Goal: Information Seeking & Learning: Learn about a topic

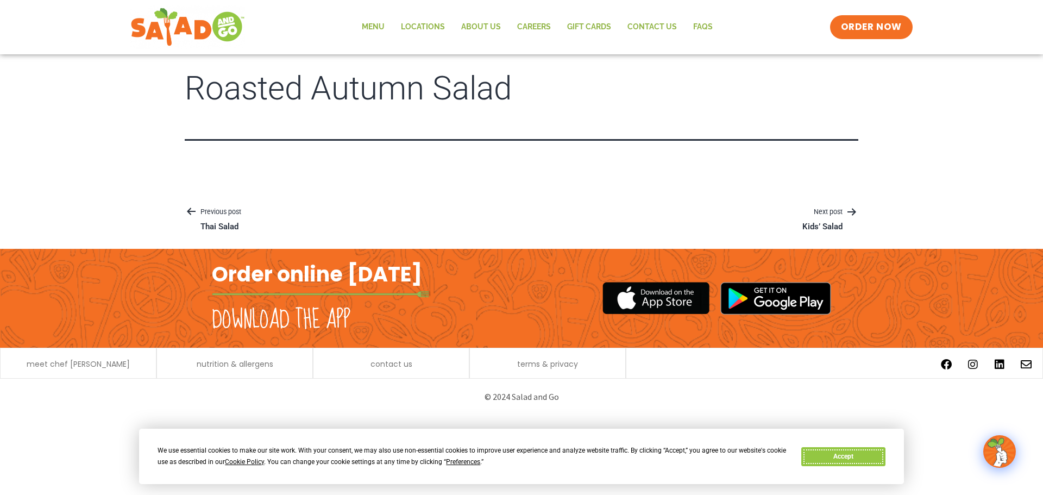
click at [826, 453] on button "Accept" at bounding box center [843, 456] width 84 height 19
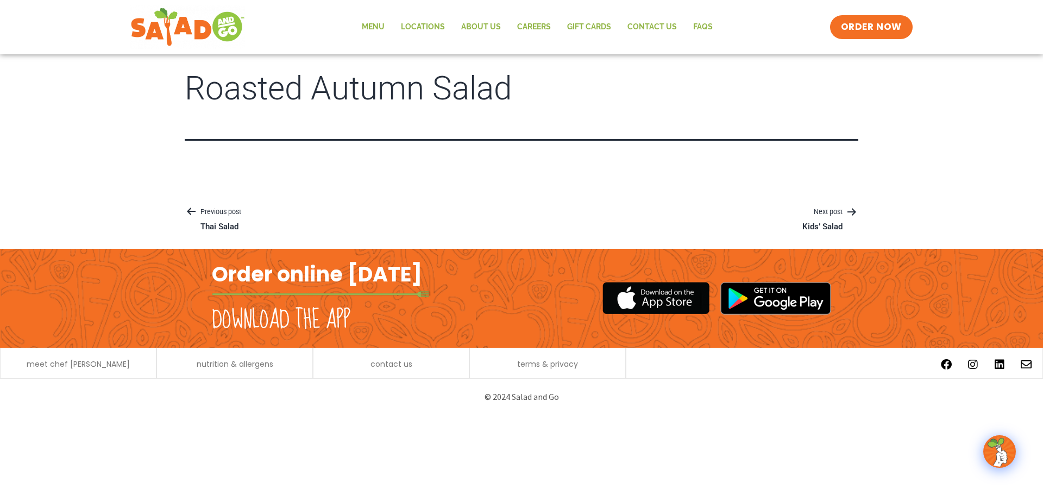
click at [378, 99] on h1 "Roasted Autumn Salad" at bounding box center [522, 89] width 674 height 36
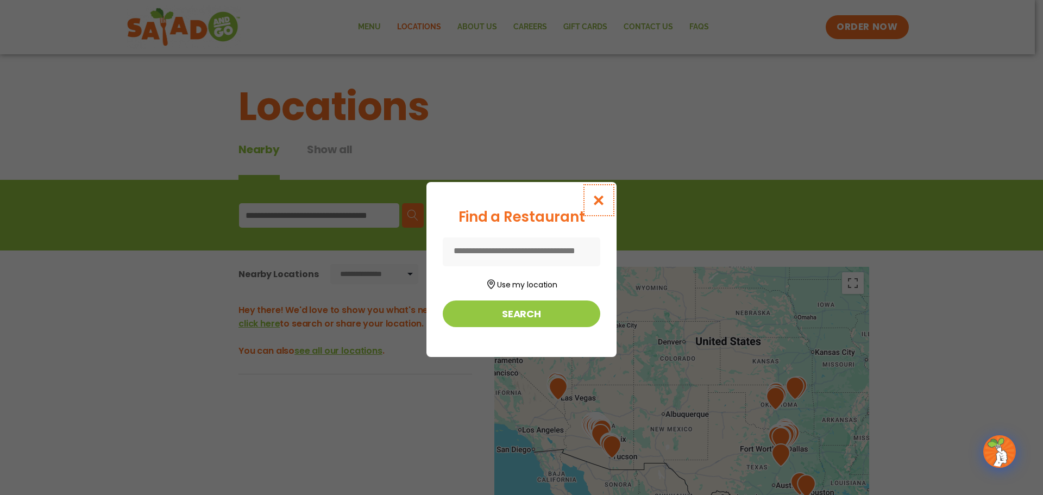
click at [601, 201] on icon "Close modal" at bounding box center [599, 200] width 14 height 11
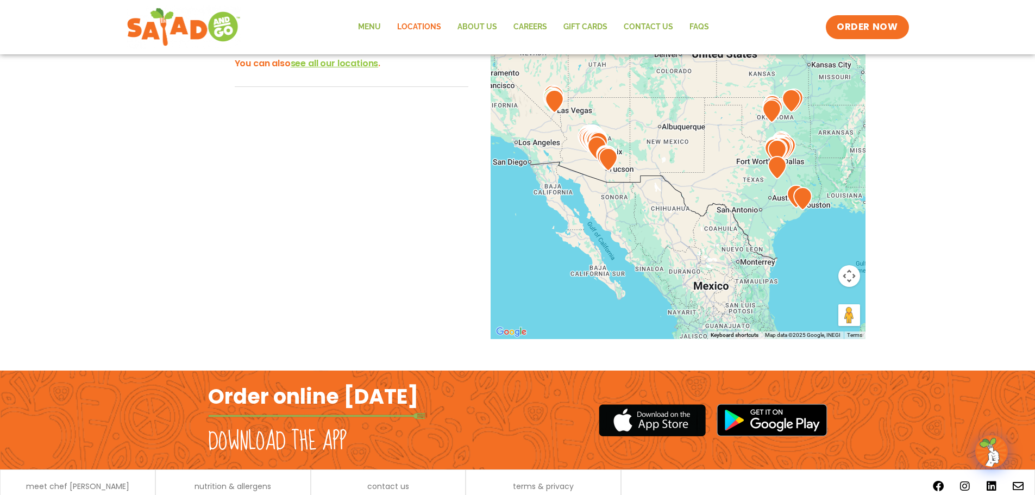
scroll to position [329, 0]
